Goal: Information Seeking & Learning: Learn about a topic

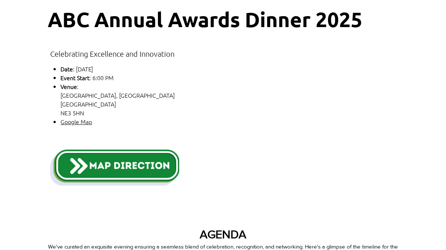
scroll to position [64, 0]
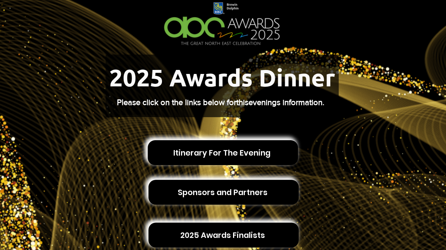
scroll to position [95, 0]
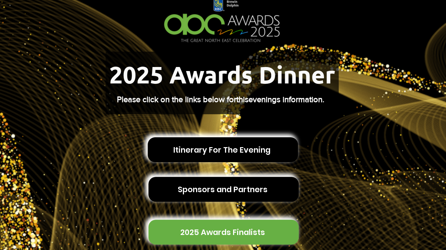
click at [202, 230] on span "2025 Awards Finalists" at bounding box center [222, 232] width 85 height 11
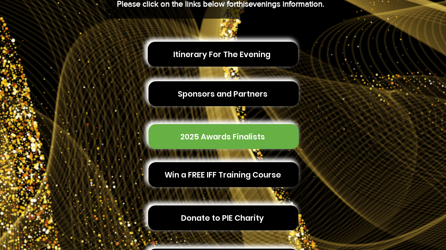
scroll to position [190, 0]
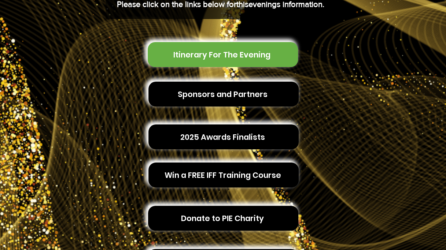
click at [221, 50] on span "Itinerary For The Evening" at bounding box center [221, 54] width 97 height 11
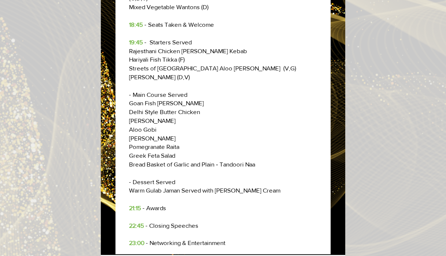
scroll to position [60, 0]
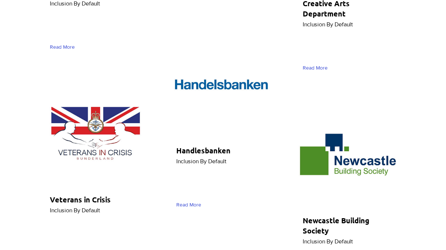
scroll to position [3433, 2]
